Goal: Transaction & Acquisition: Download file/media

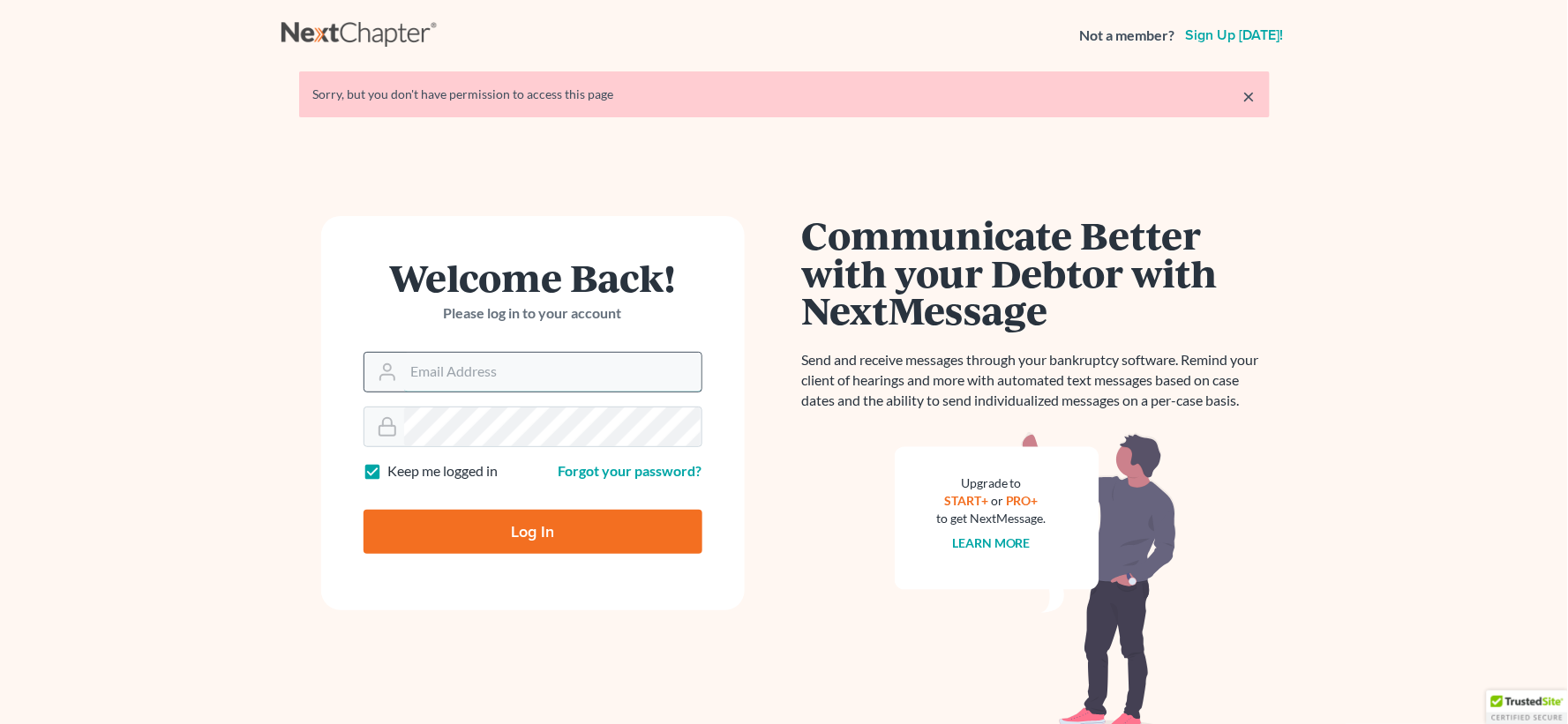
click at [437, 372] on input "Email Address" at bounding box center [553, 373] width 298 height 39
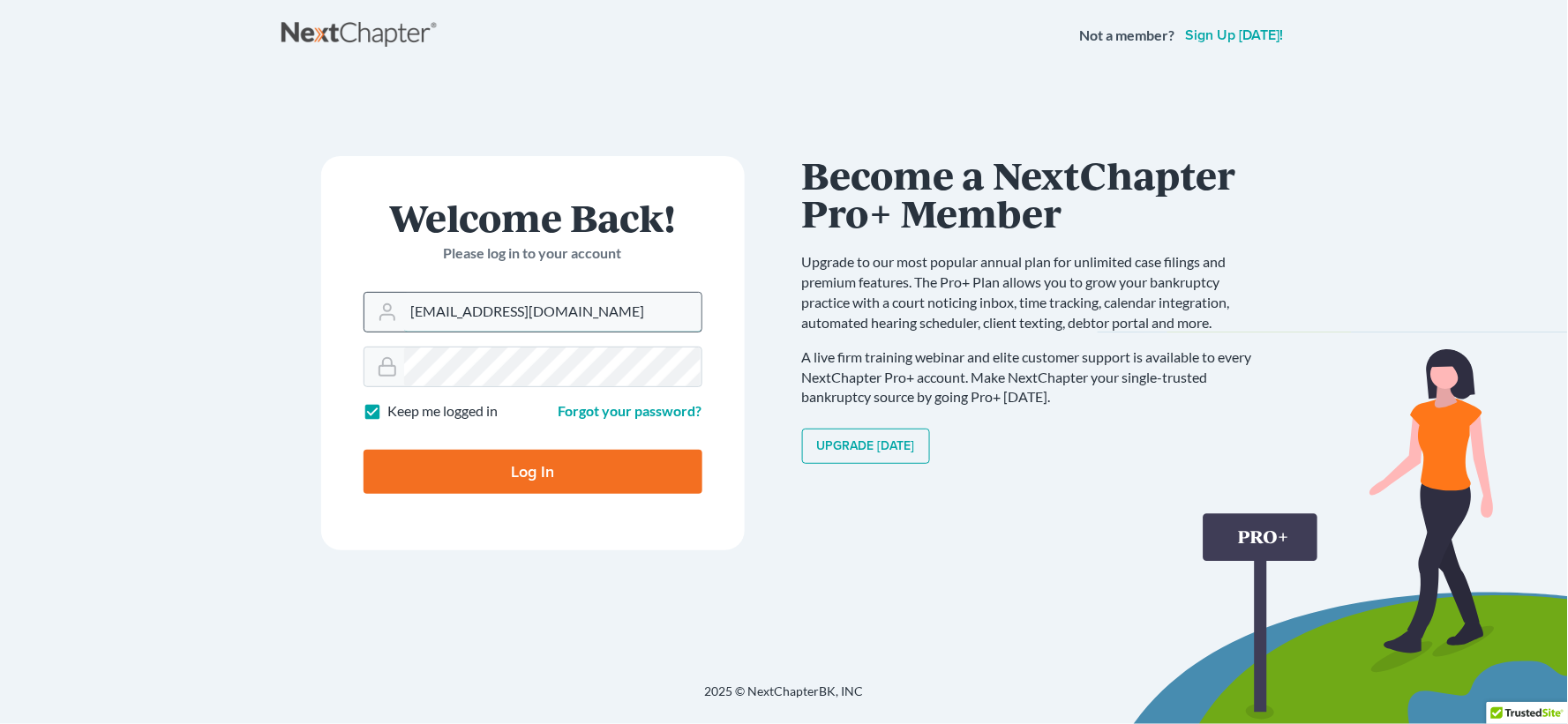
type input "[EMAIL_ADDRESS][DOMAIN_NAME]"
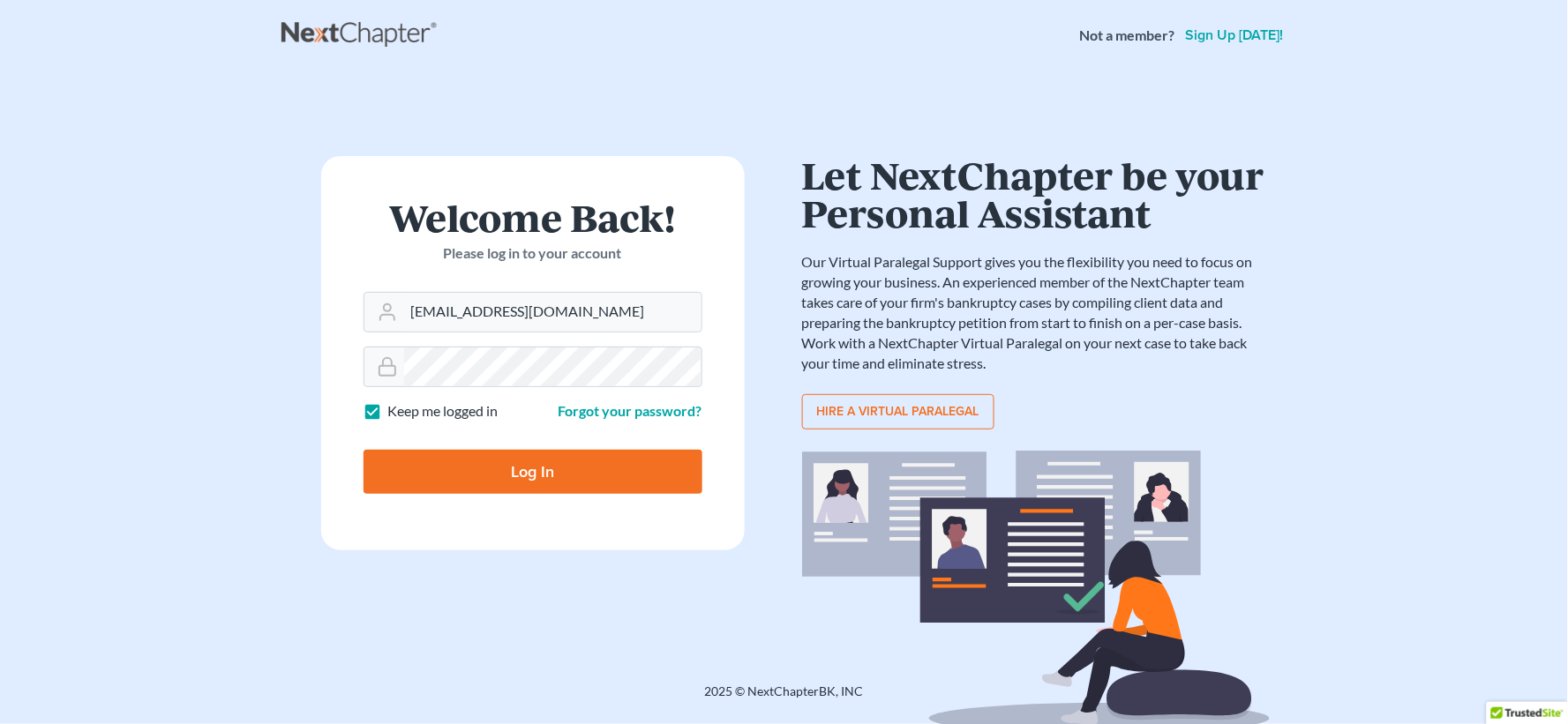
click at [389, 415] on label "Keep me logged in" at bounding box center [443, 411] width 110 height 20
click at [395, 413] on input "Keep me logged in" at bounding box center [401, 407] width 12 height 12
checkbox input "false"
click at [516, 476] on input "Log In" at bounding box center [532, 471] width 339 height 44
type input "Thinking..."
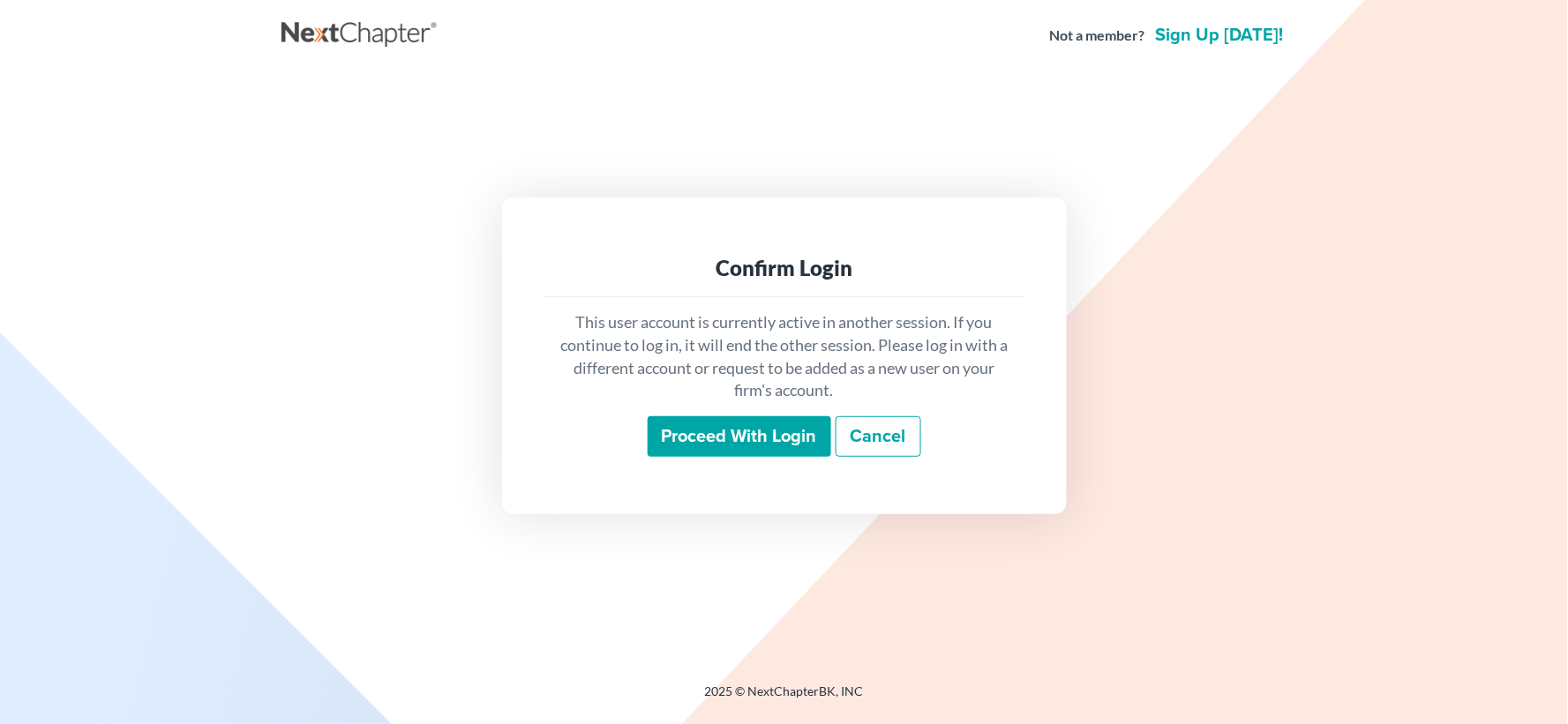
click at [733, 438] on input "Proceed with login" at bounding box center [740, 437] width 184 height 41
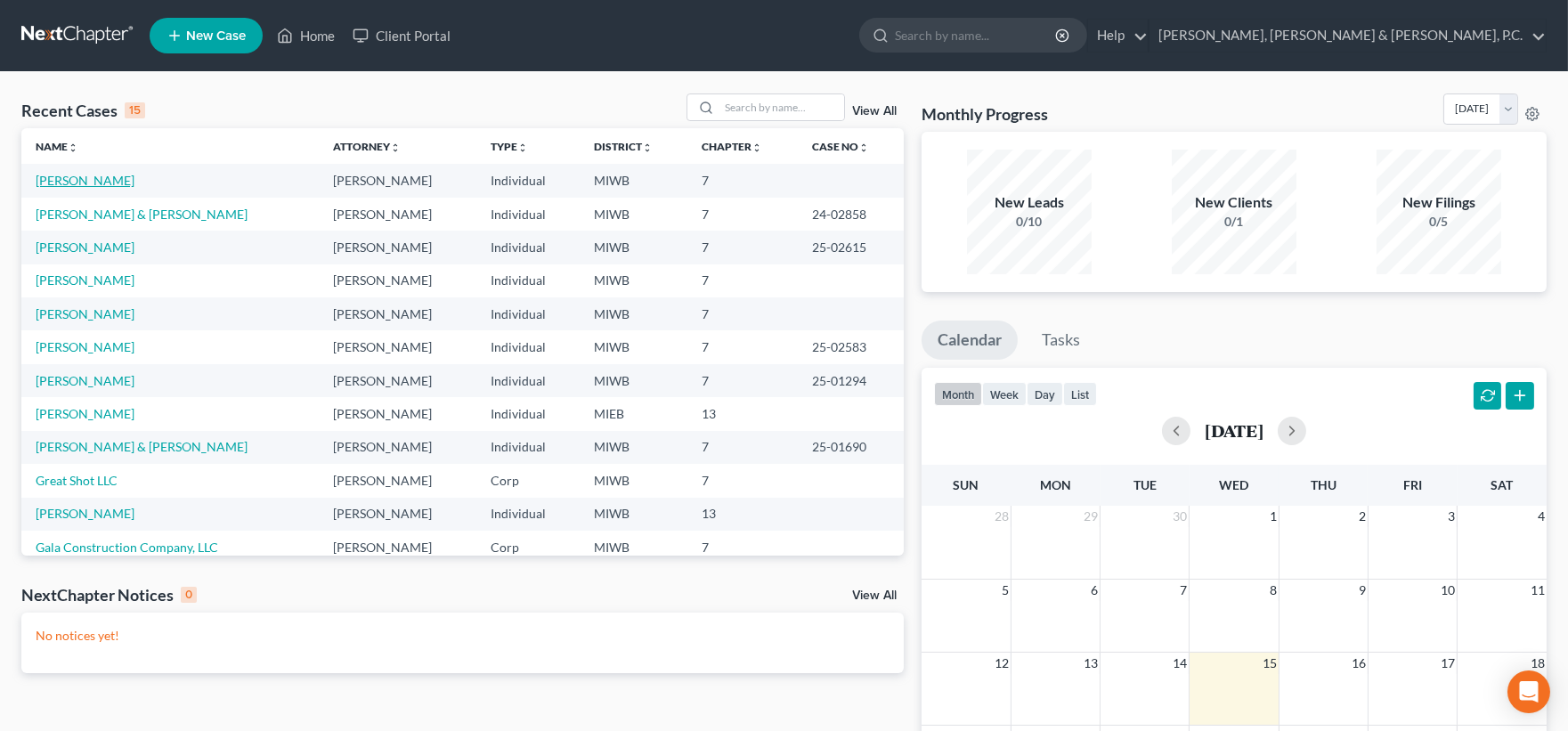
click at [87, 185] on link "[PERSON_NAME]" at bounding box center [85, 179] width 98 height 15
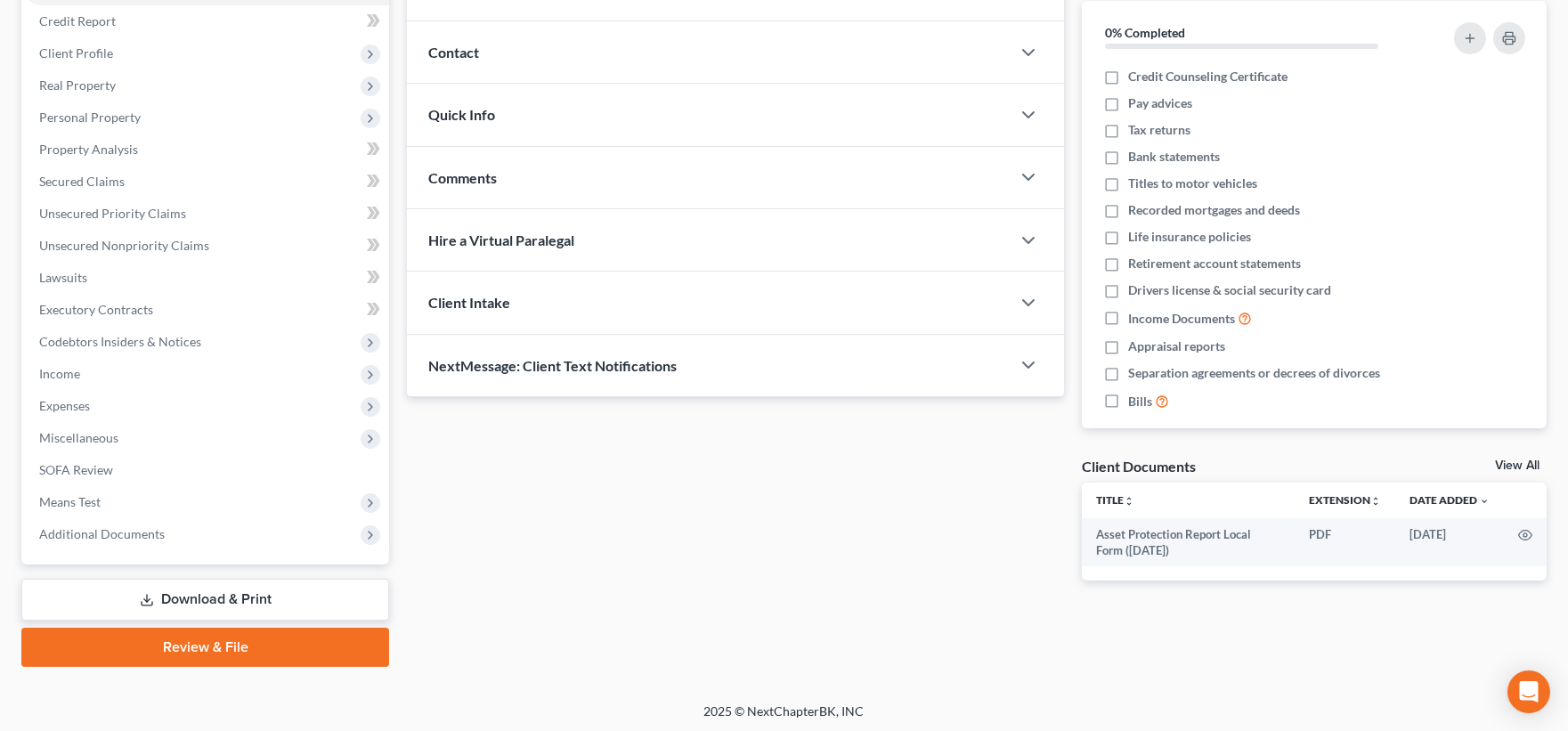
scroll to position [214, 0]
click at [210, 595] on link "Download & Print" at bounding box center [205, 598] width 367 height 41
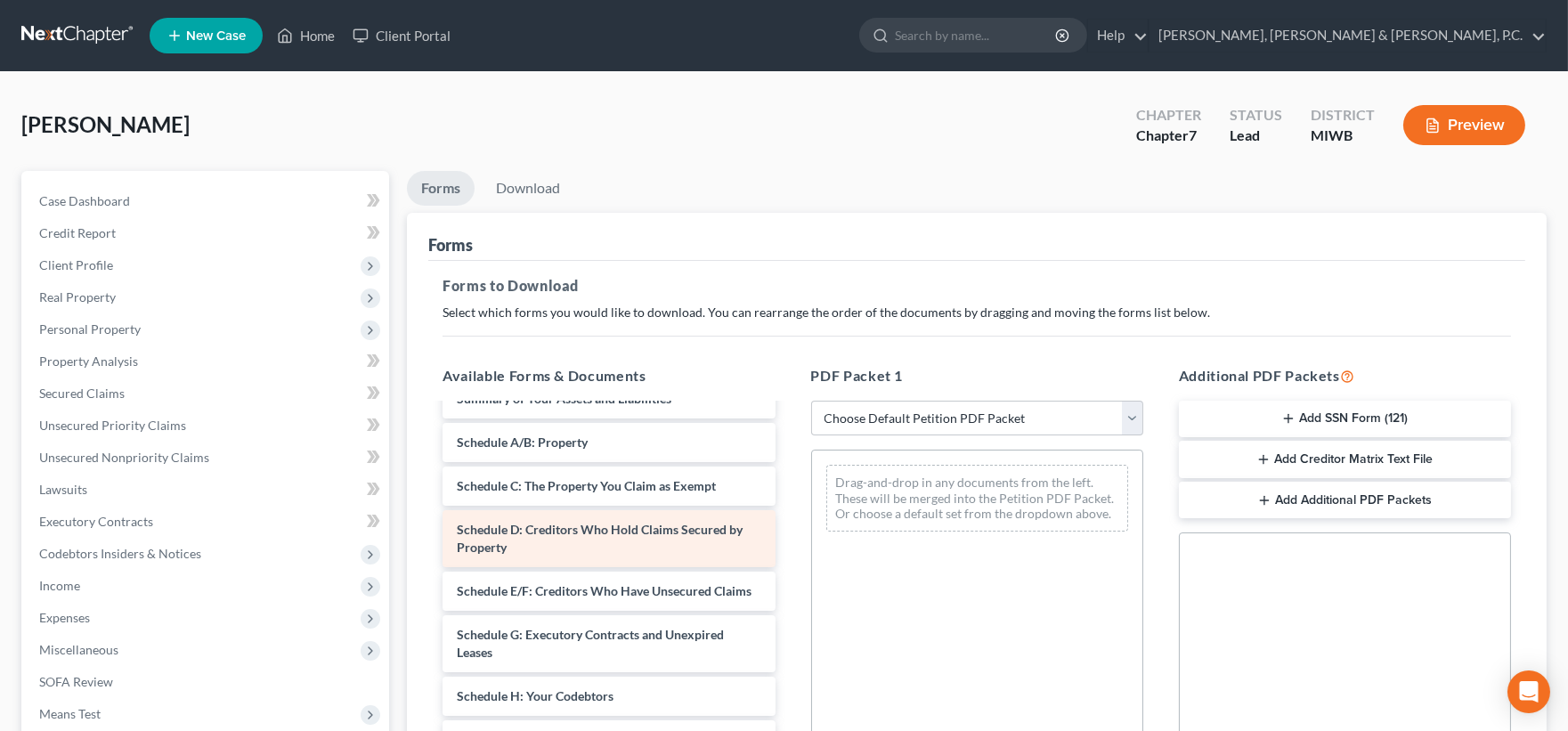
scroll to position [297, 0]
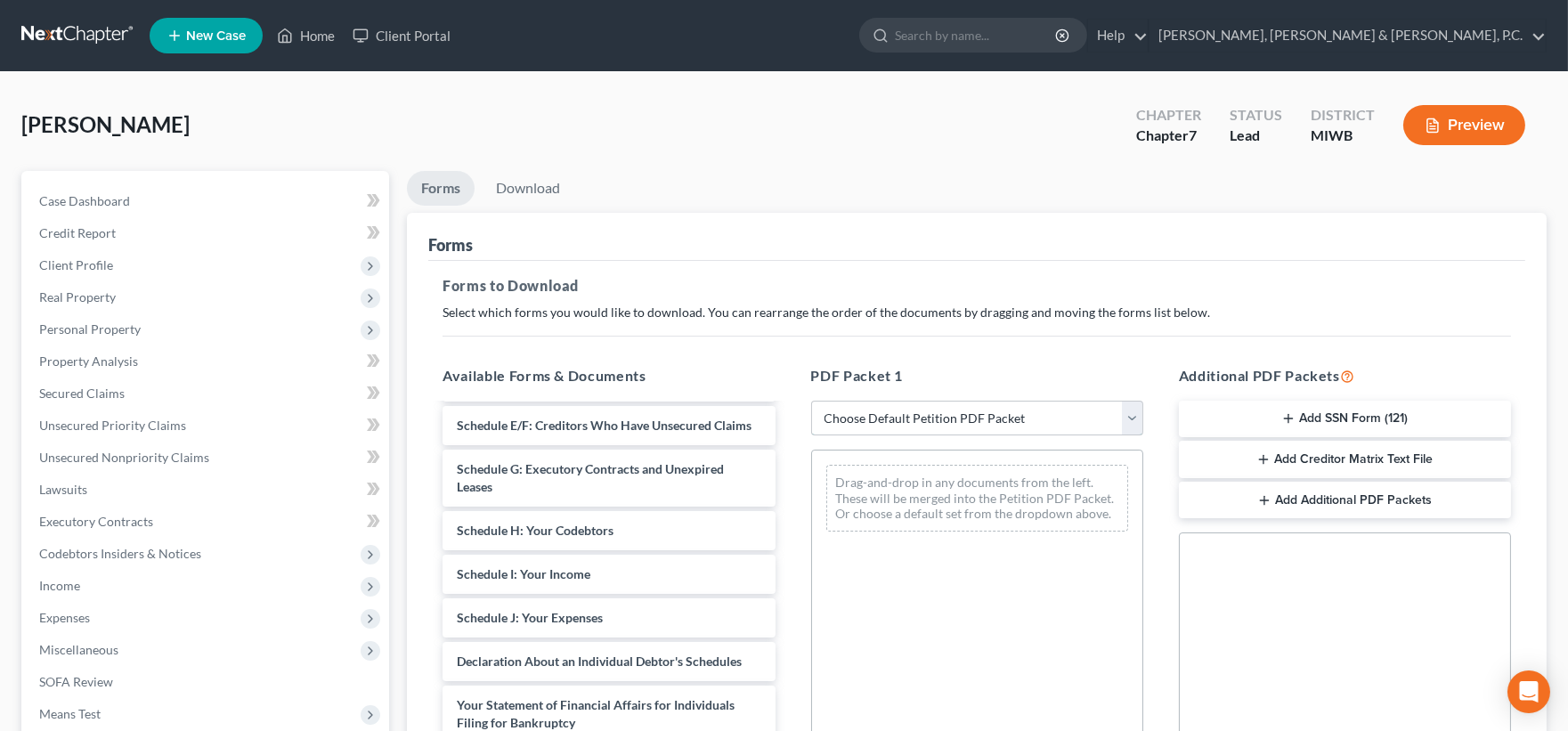
click at [1131, 417] on select "Choose Default Petition PDF Packet Complete Bankruptcy Petition (all forms and …" at bounding box center [977, 419] width 332 height 35
select select "0"
click at [812, 401] on select "Choose Default Petition PDF Packet Complete Bankruptcy Petition (all forms and …" at bounding box center [977, 419] width 332 height 35
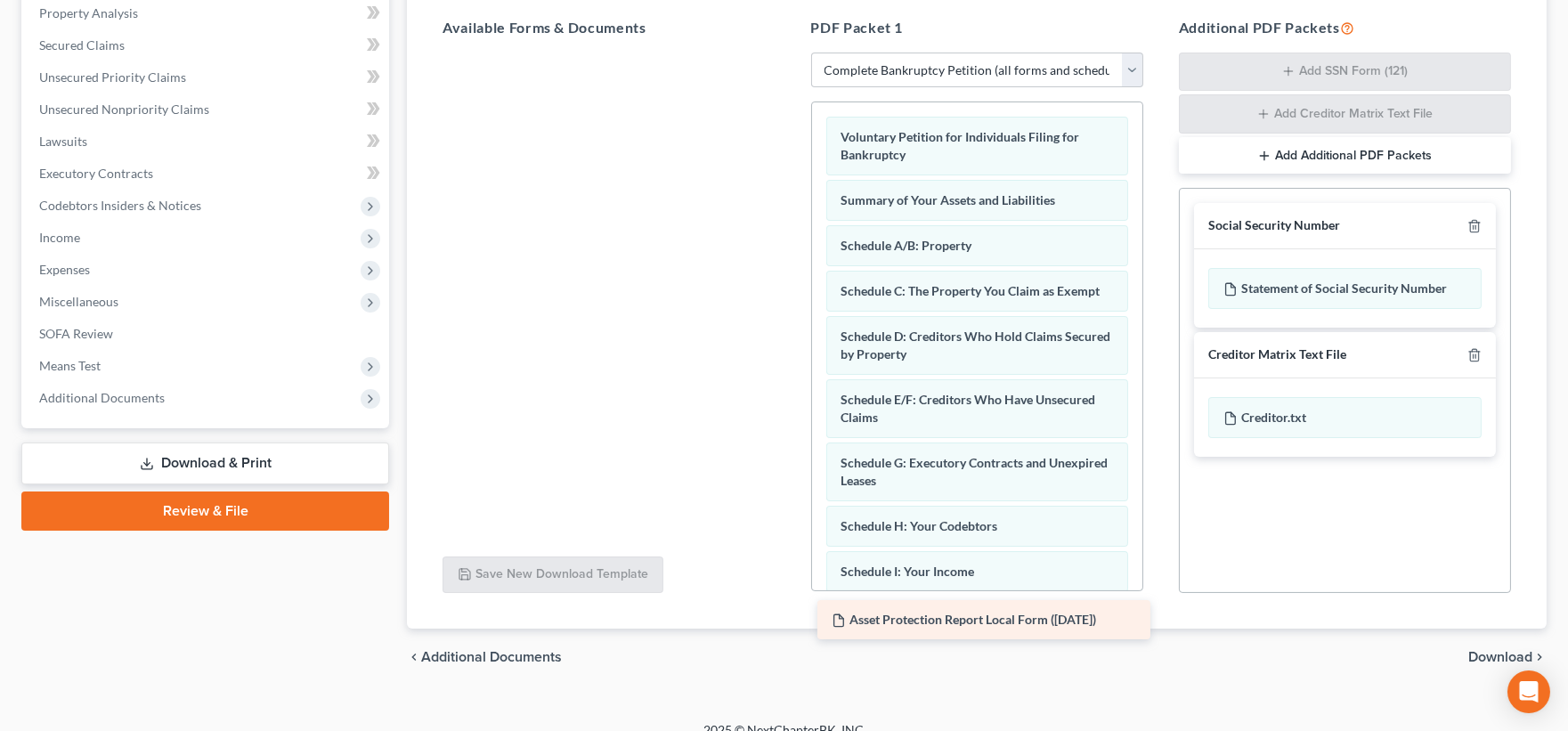
scroll to position [370, 0]
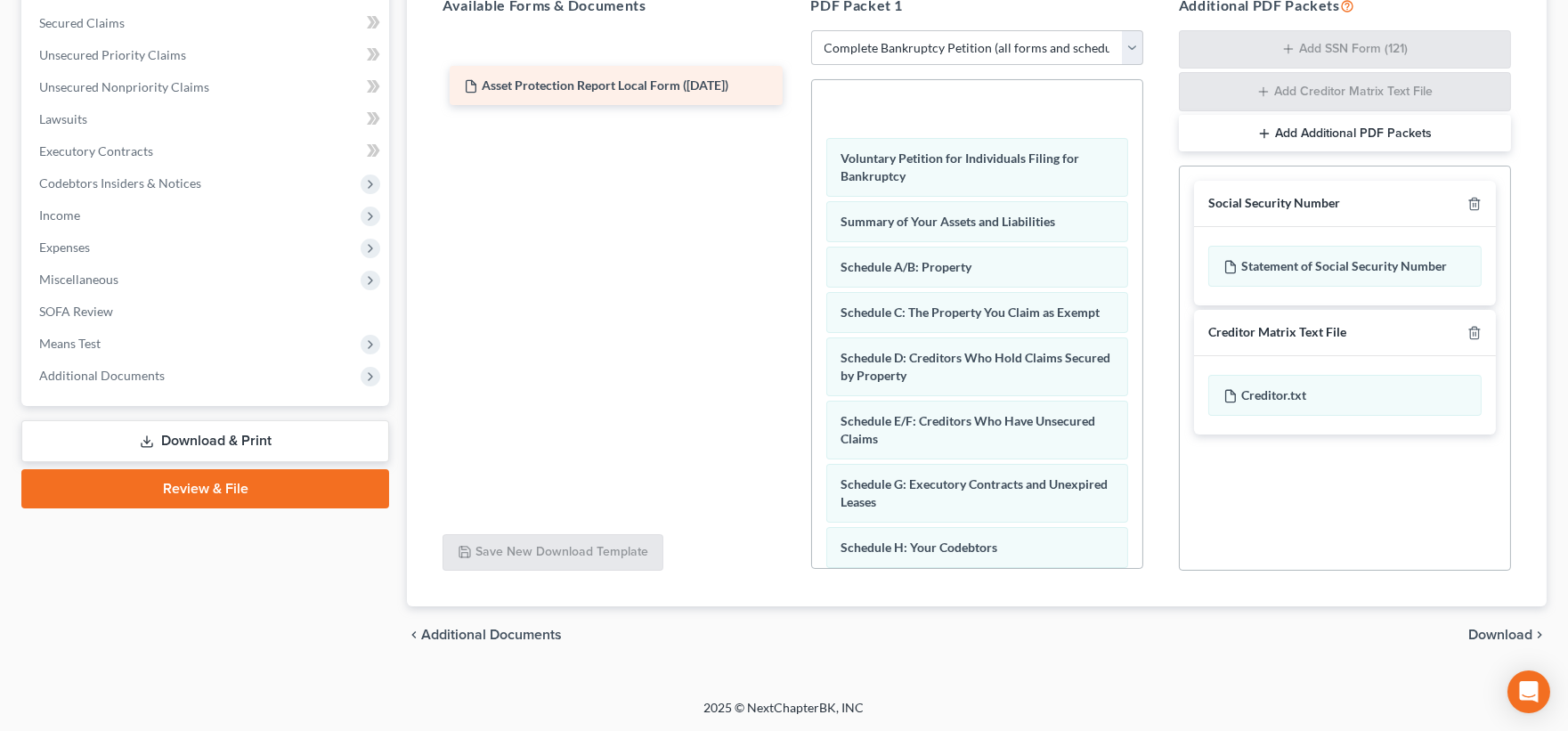
drag, startPoint x: 617, startPoint y: 123, endPoint x: 609, endPoint y: 75, distance: 48.7
click at [612, 31] on div "Asset Protection Report Local Form ([DATE]) Asset Protection Report Local Form …" at bounding box center [609, 31] width 360 height 0
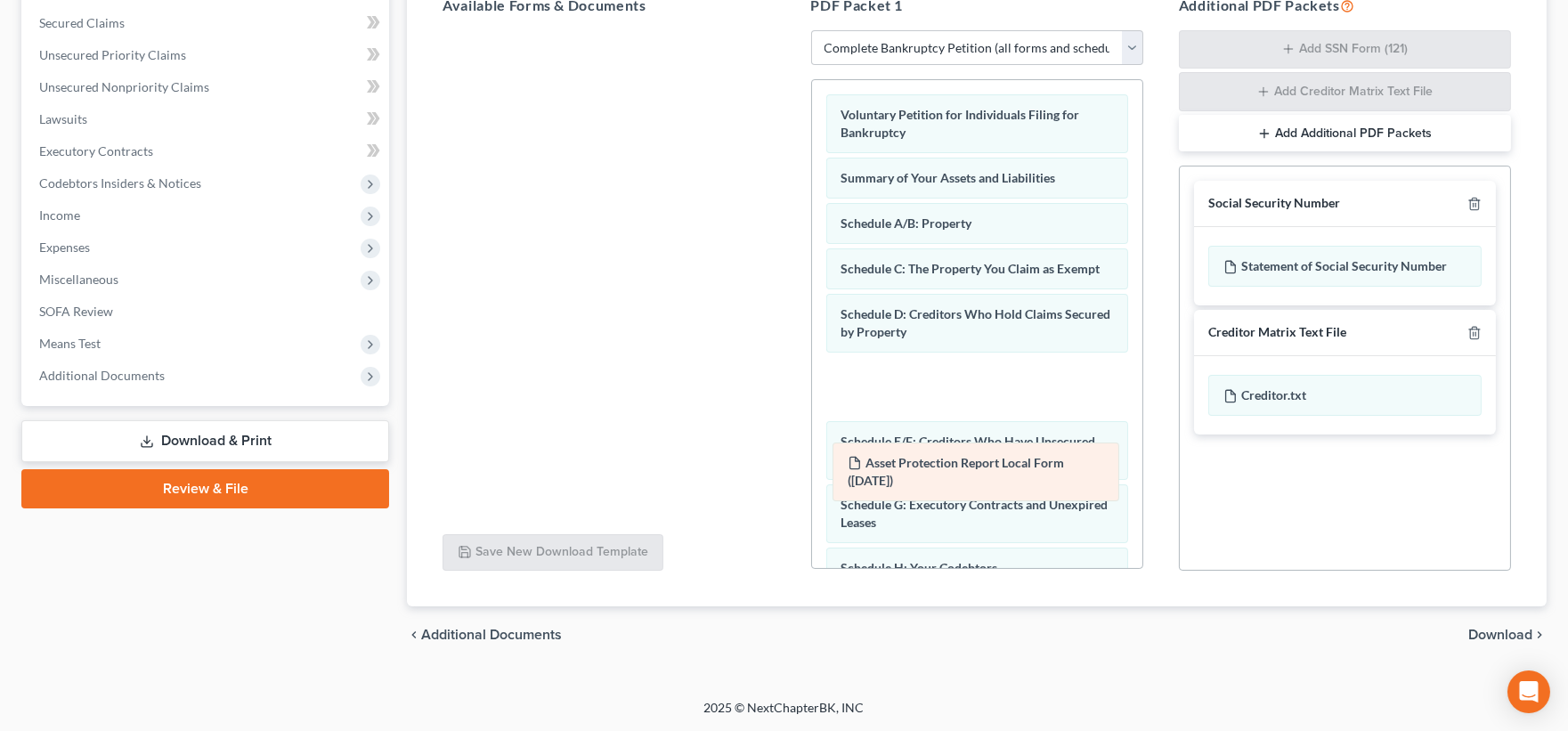
drag, startPoint x: 1012, startPoint y: 110, endPoint x: 1012, endPoint y: 441, distance: 331.0
click at [1016, 458] on div "Asset Protection Report Local Form ([DATE]) Asset Protection Report Local Form …" at bounding box center [976, 648] width 330 height 1137
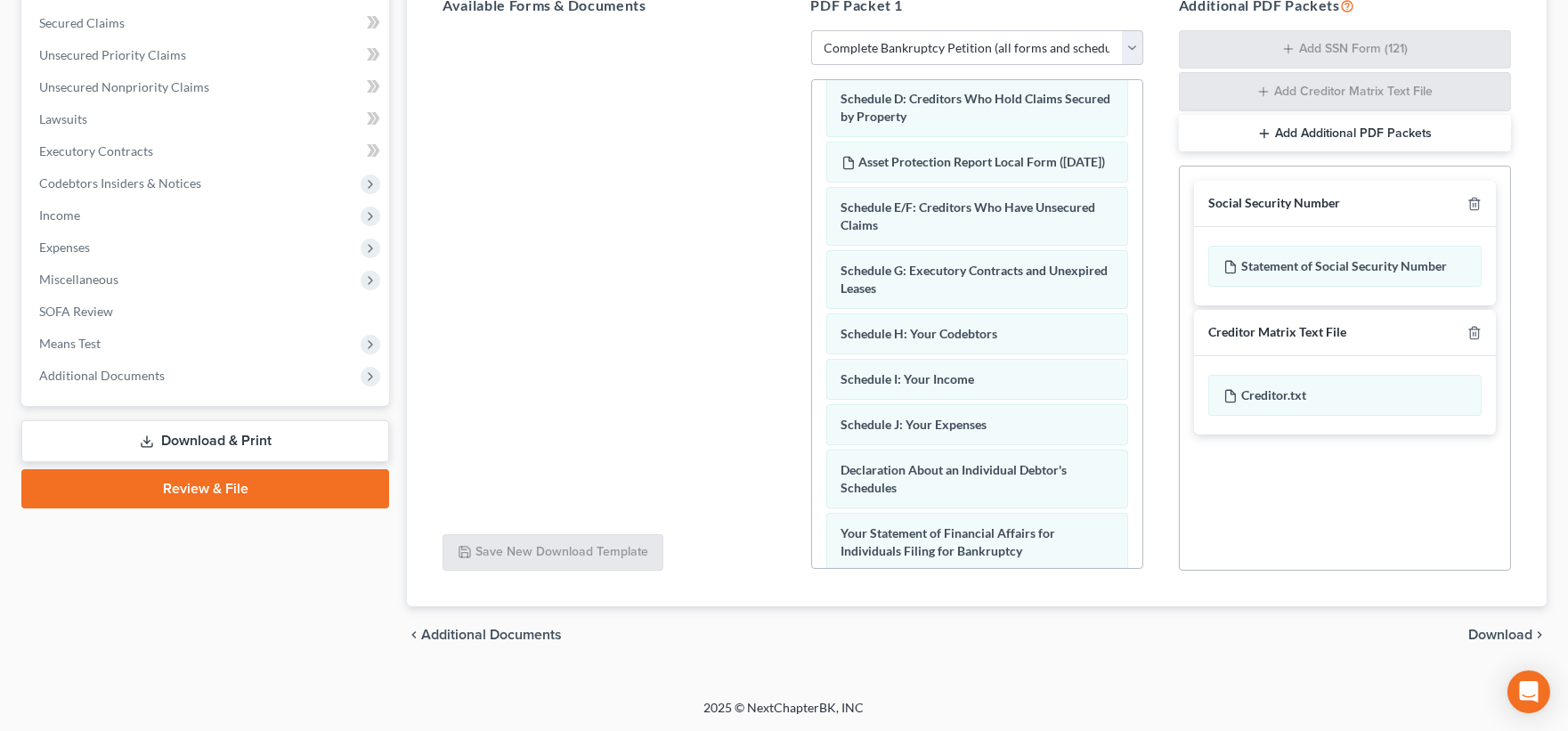
scroll to position [218, 0]
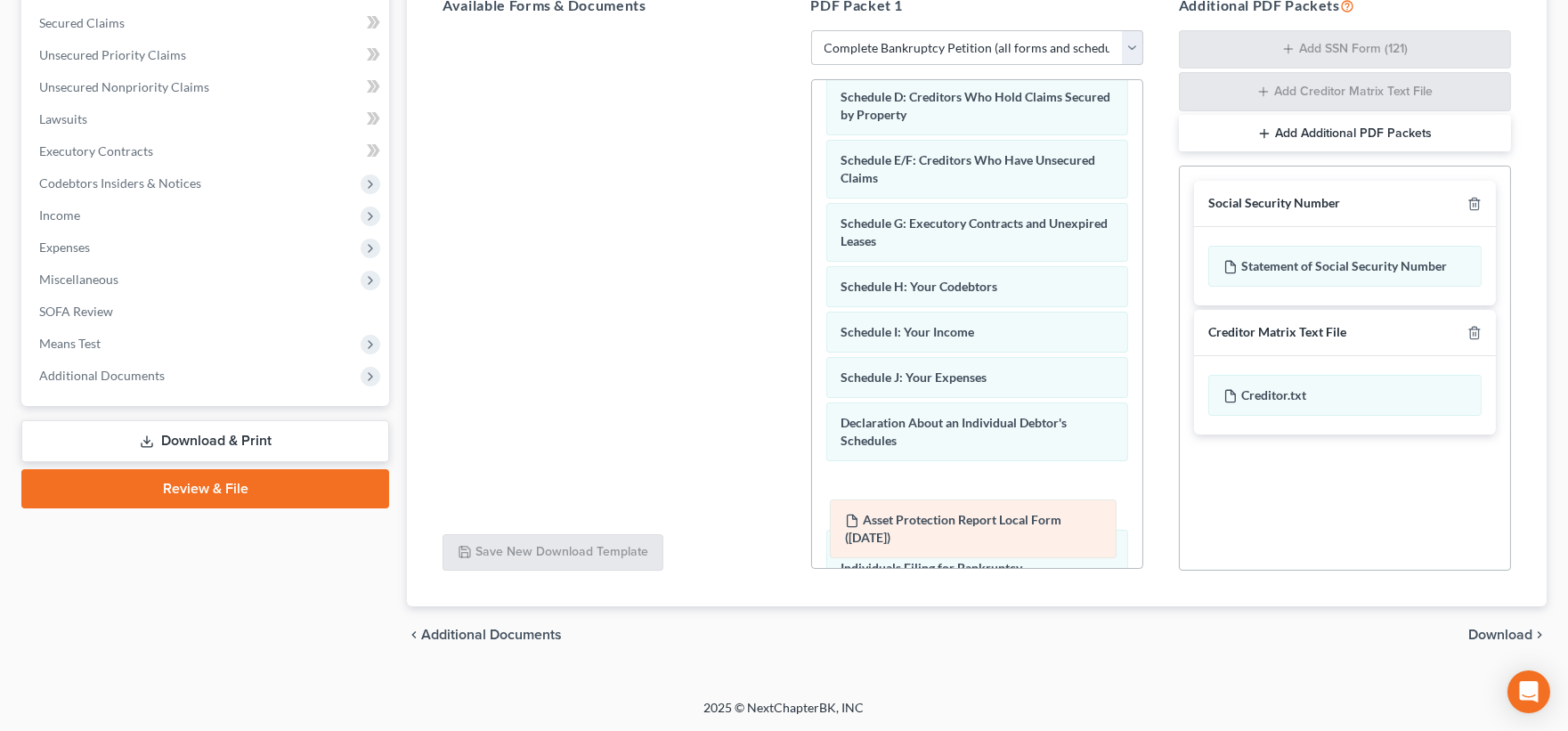
drag, startPoint x: 955, startPoint y: 179, endPoint x: 959, endPoint y: 521, distance: 342.0
click at [959, 521] on div "Asset Protection Report Local Form ([DATE]) Voluntary Petition for Individuals …" at bounding box center [976, 432] width 330 height 1137
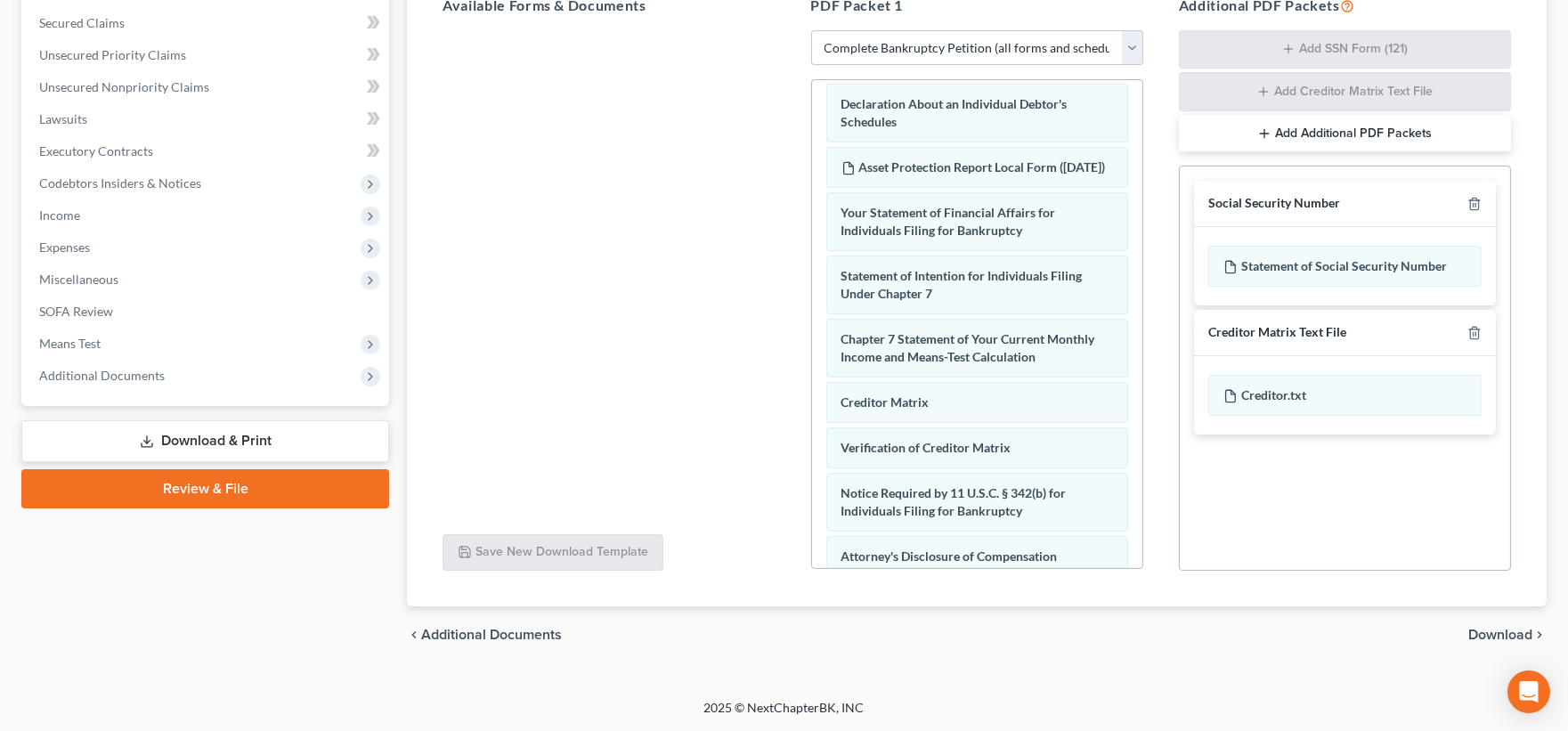
scroll to position [549, 0]
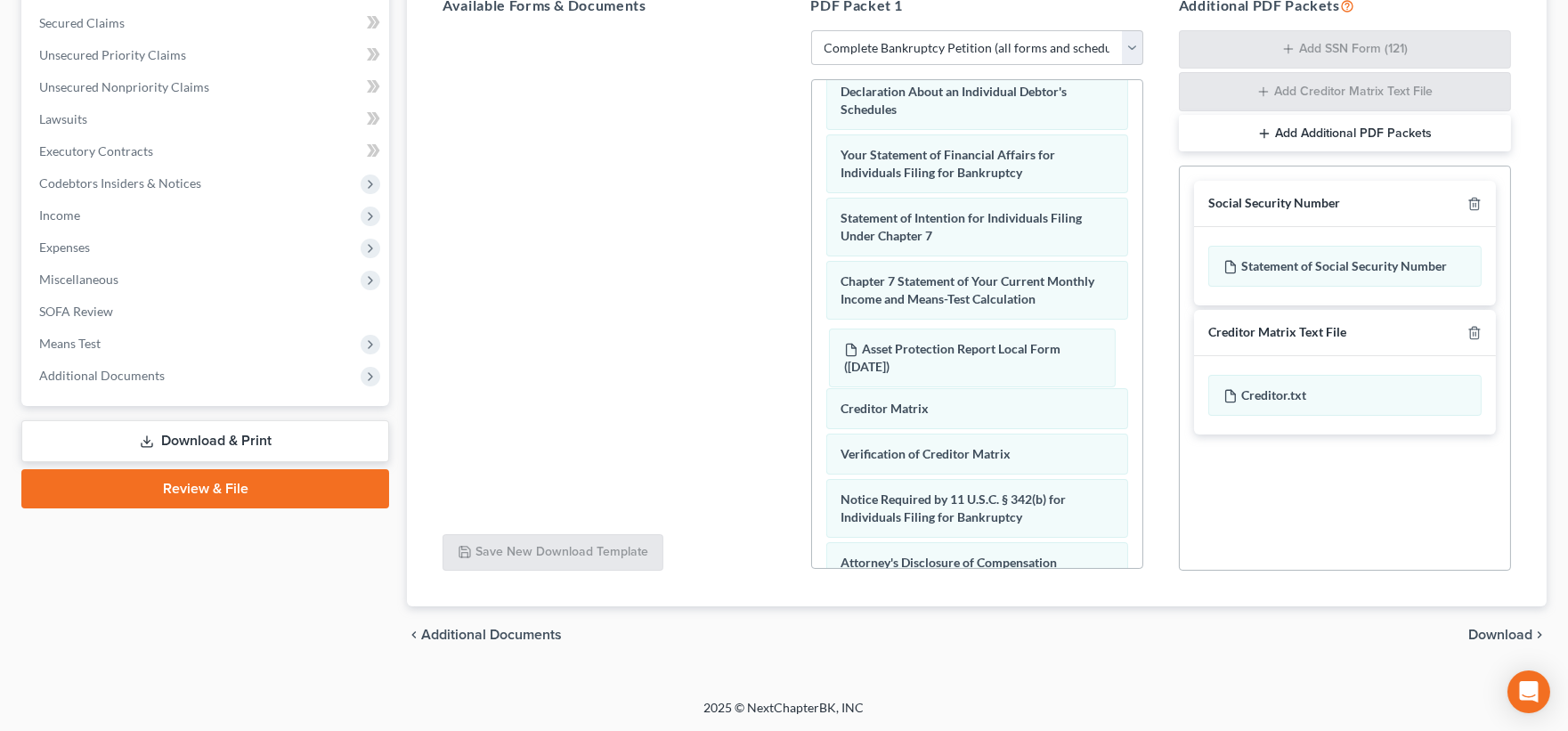
drag, startPoint x: 919, startPoint y: 175, endPoint x: 922, endPoint y: 355, distance: 180.0
click at [922, 351] on div "Asset Protection Report Local Form ([DATE]) Voluntary Petition for Individuals …" at bounding box center [976, 100] width 330 height 1137
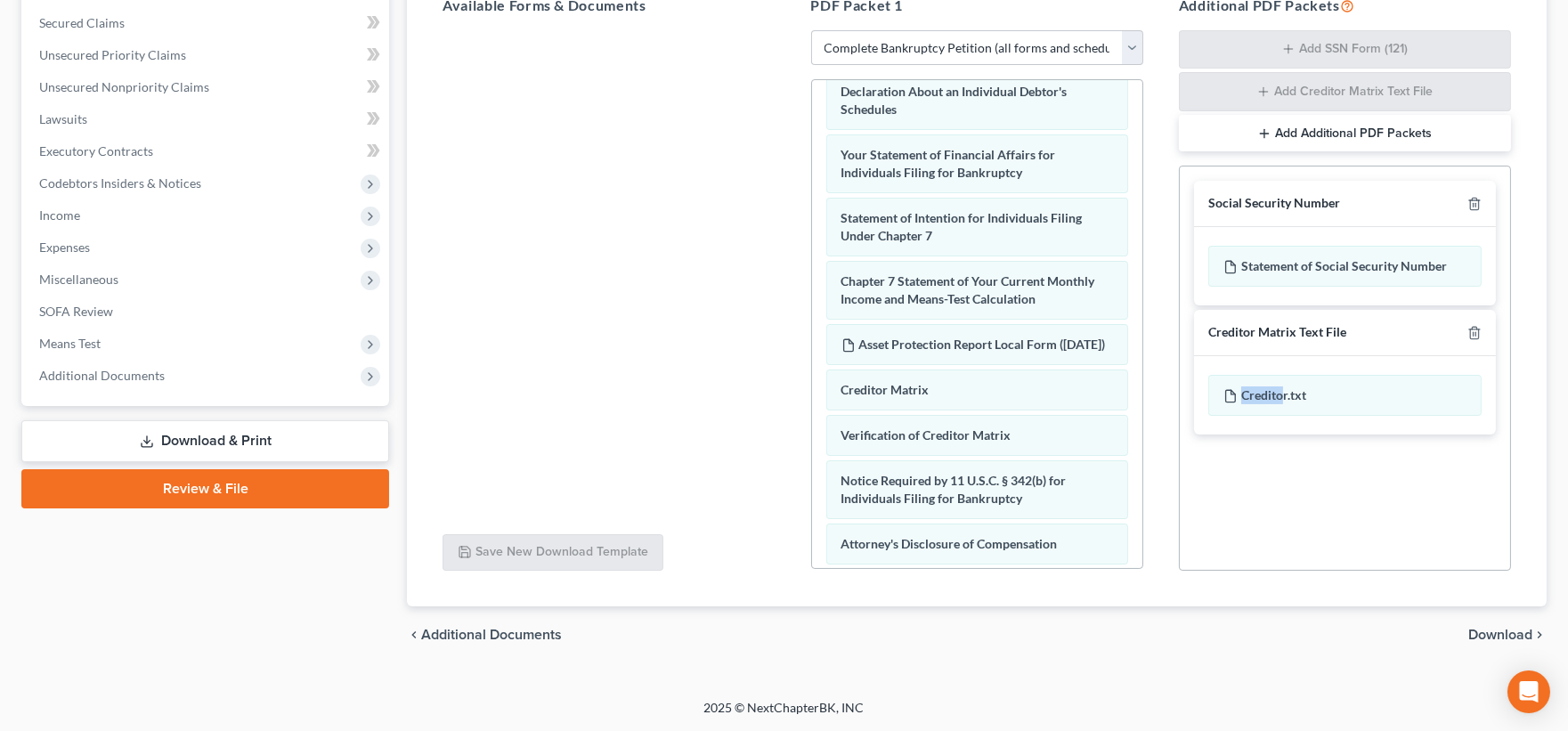
drag, startPoint x: 1285, startPoint y: 397, endPoint x: 1244, endPoint y: 415, distance: 44.8
click at [1236, 421] on div "Creditor.txt" at bounding box center [1344, 396] width 301 height 79
click at [1408, 482] on div "Social Security Number Statement of Social Security Number Creditor Matrix Text…" at bounding box center [1344, 367] width 332 height 405
click at [1508, 635] on span "Download" at bounding box center [1500, 634] width 64 height 14
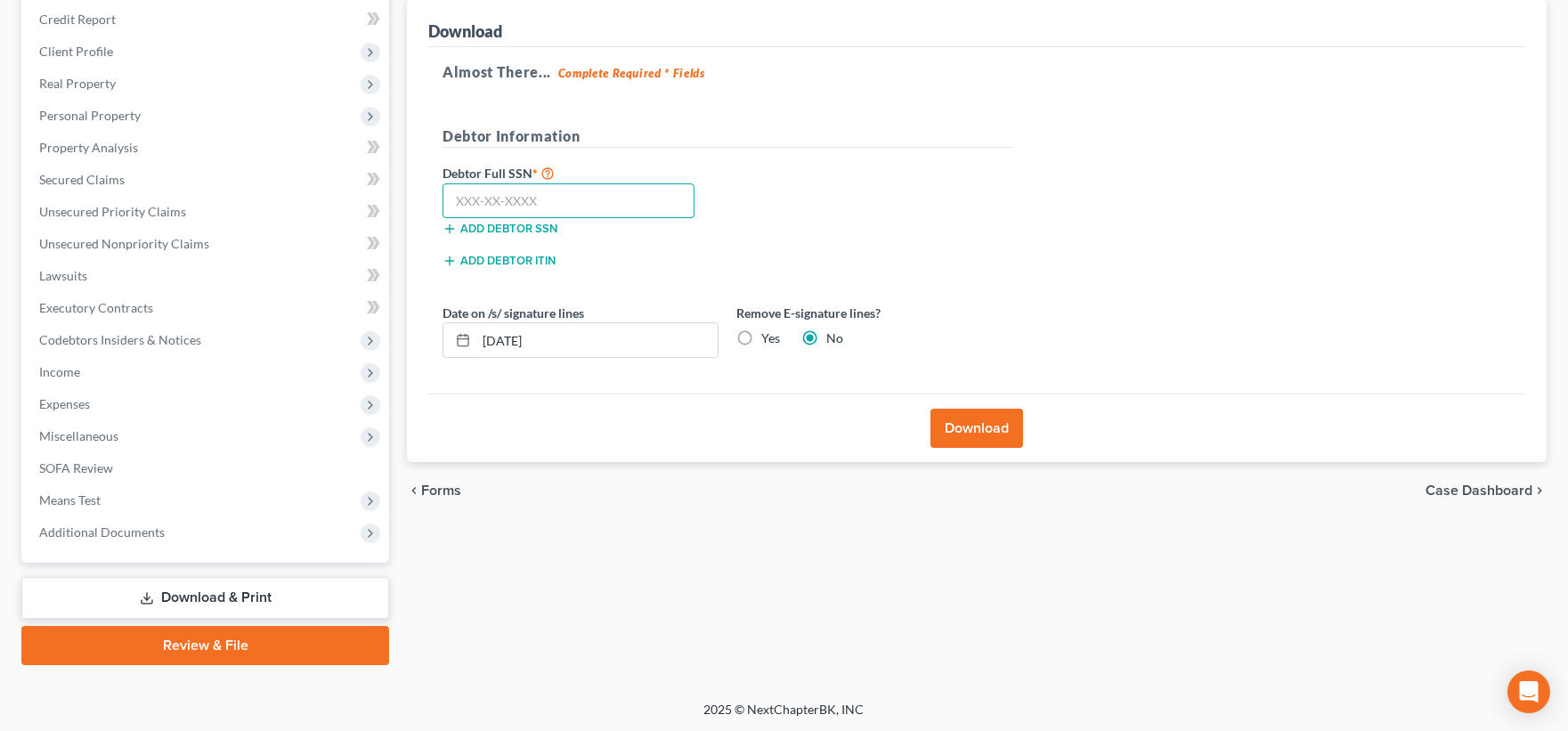
click at [556, 200] on input "text" at bounding box center [568, 201] width 252 height 35
type input "371-62-7620"
click at [985, 432] on button "Download" at bounding box center [977, 429] width 93 height 39
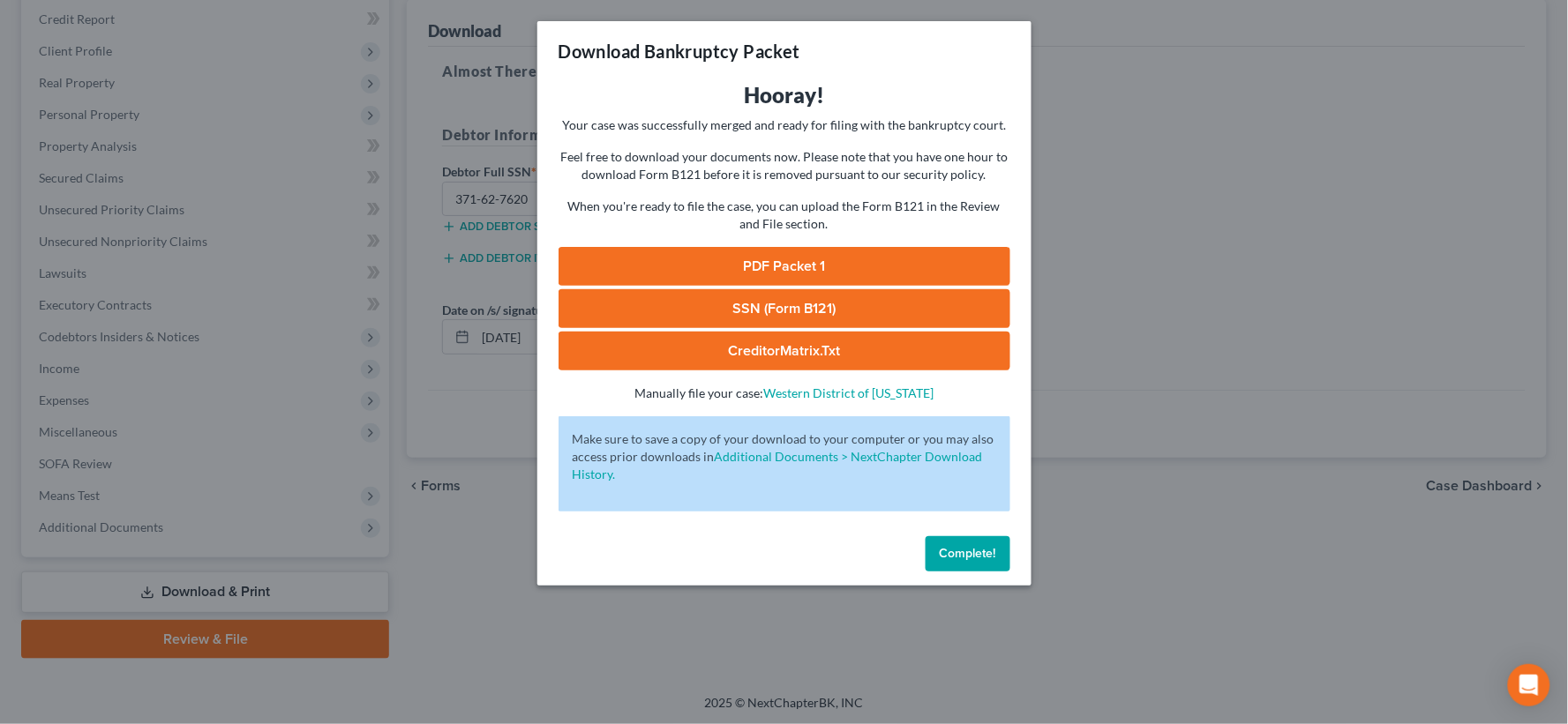
click at [773, 264] on link "PDF Packet 1" at bounding box center [784, 266] width 452 height 39
click at [814, 303] on link "SSN (Form B121)" at bounding box center [784, 309] width 452 height 39
click at [814, 353] on link "CreditorMatrix.txt" at bounding box center [784, 351] width 452 height 39
click at [959, 550] on span "Complete!" at bounding box center [969, 553] width 57 height 15
